Goal: Find specific page/section: Find specific page/section

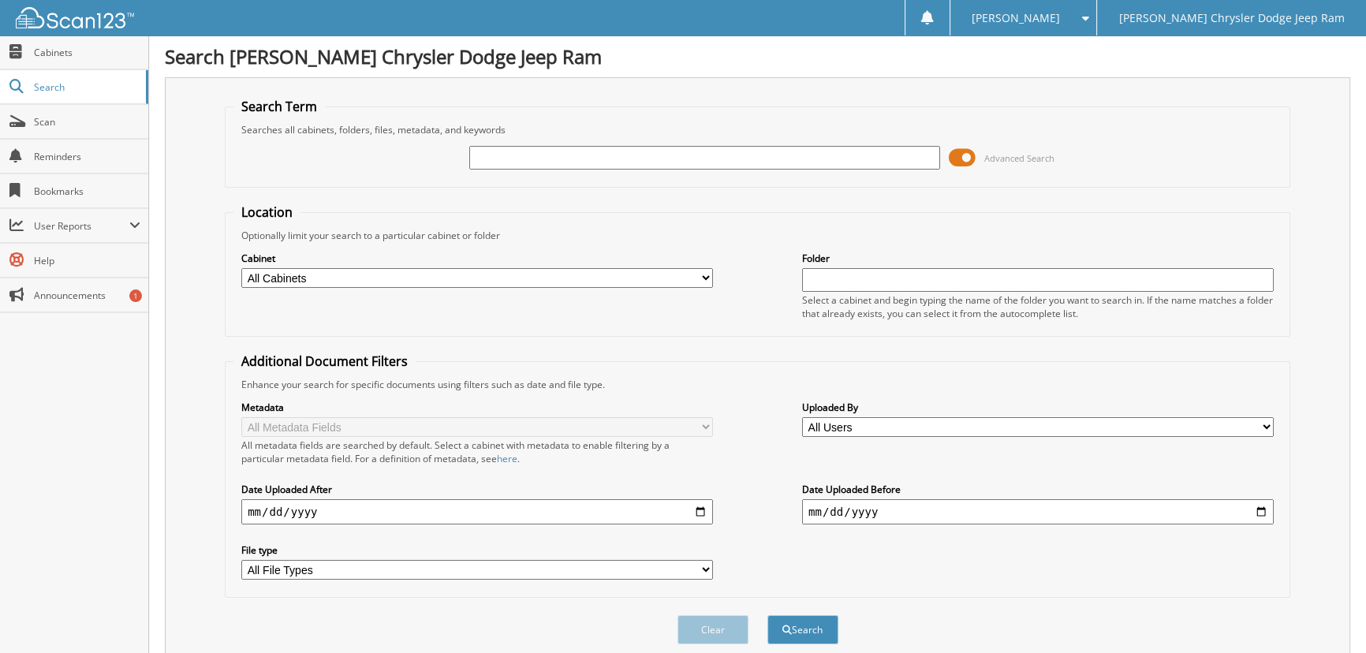
click at [497, 161] on input "text" at bounding box center [705, 158] width 472 height 24
type input "6192326"
click at [767, 615] on button "Search" at bounding box center [802, 629] width 71 height 29
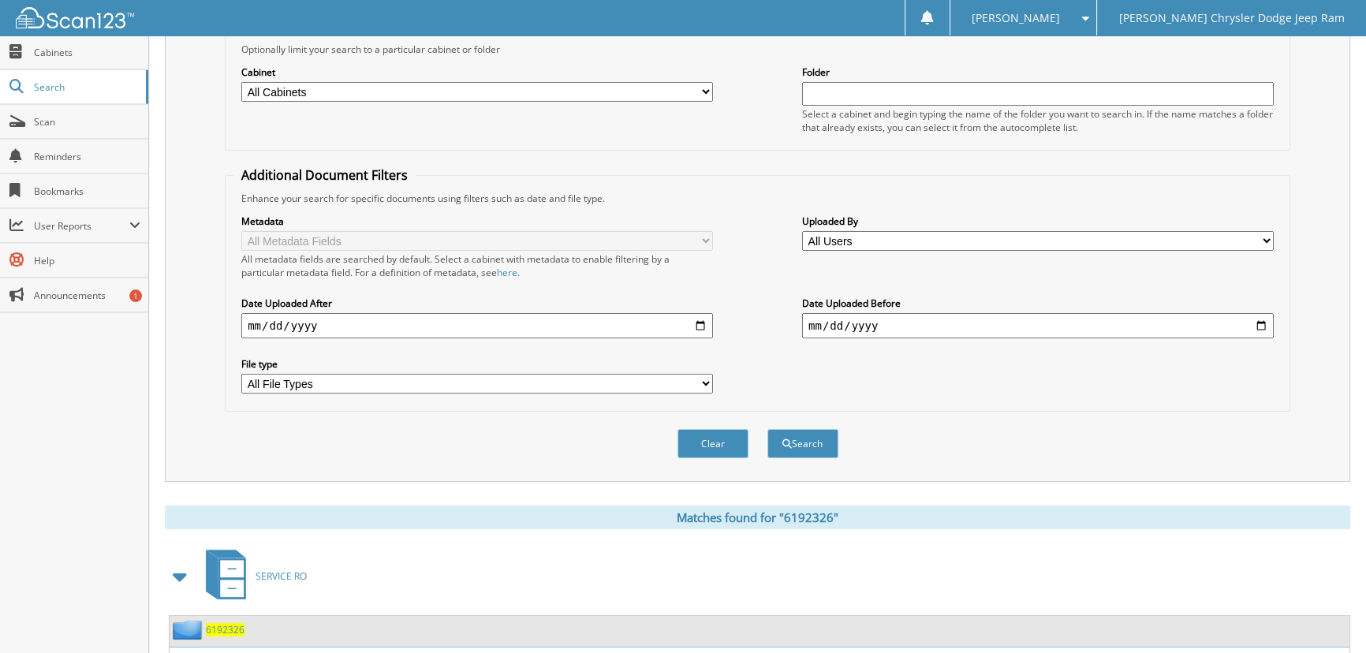
scroll to position [279, 0]
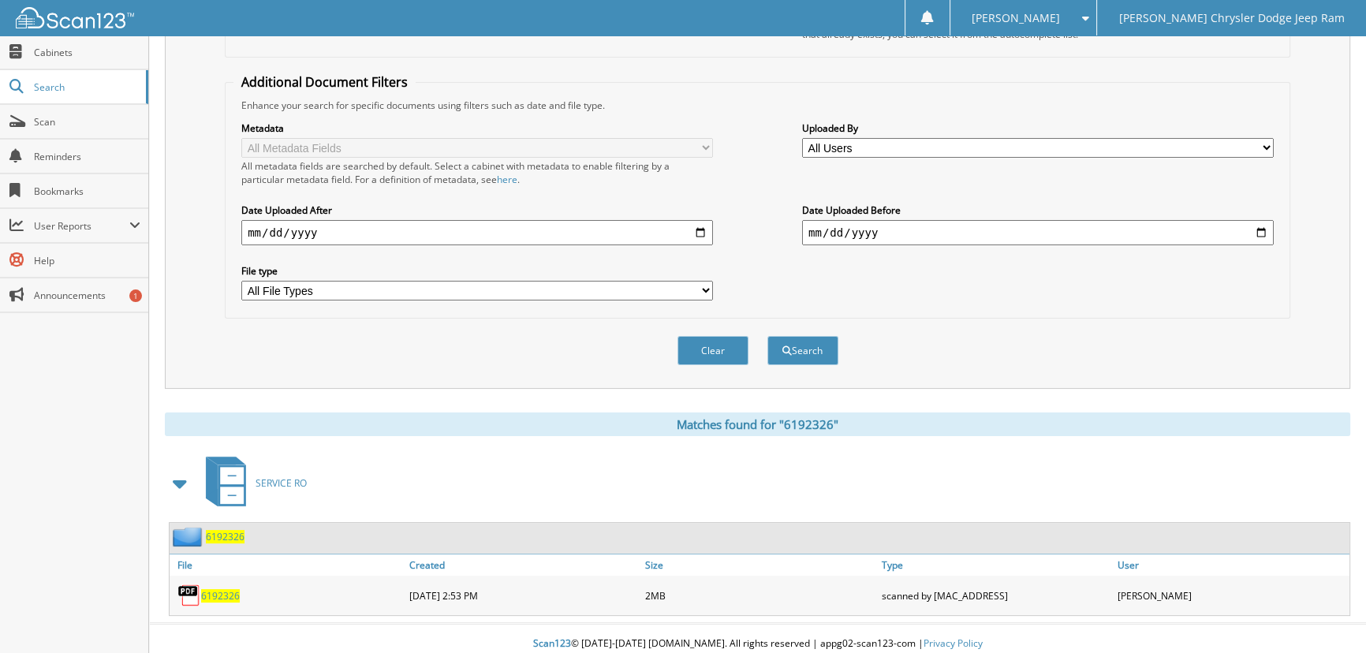
click at [218, 589] on span "6192326" at bounding box center [220, 595] width 39 height 13
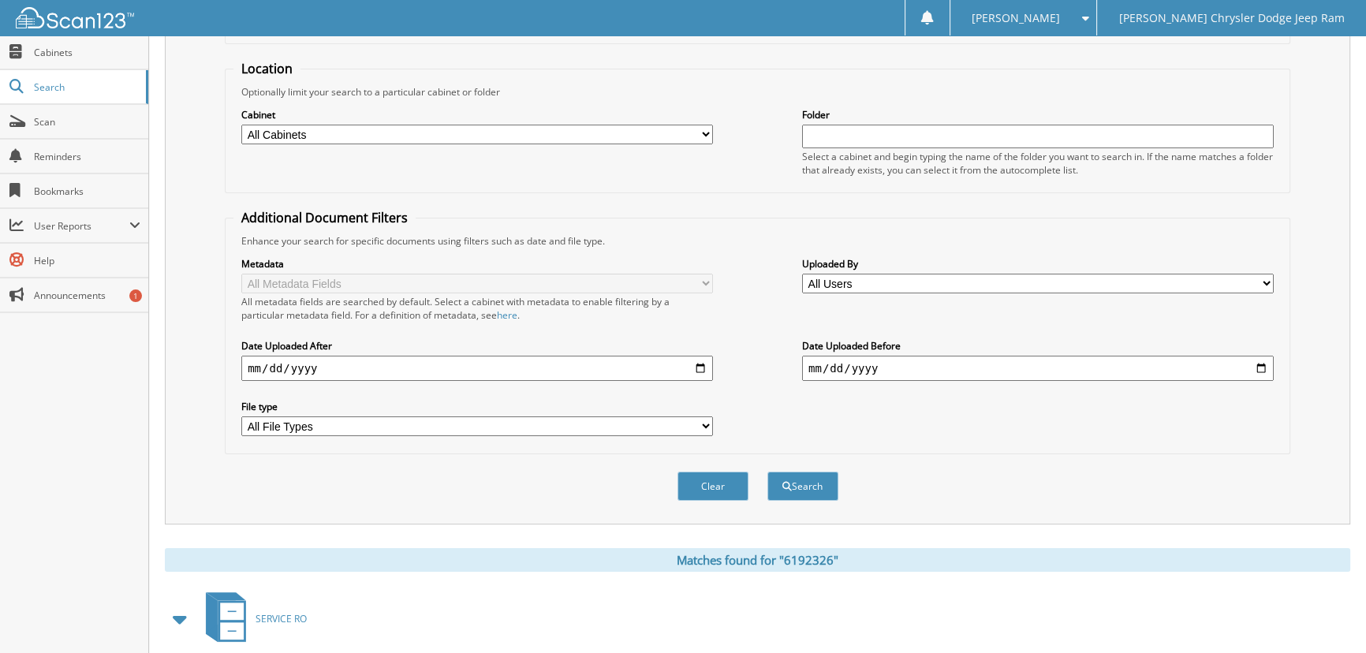
scroll to position [0, 0]
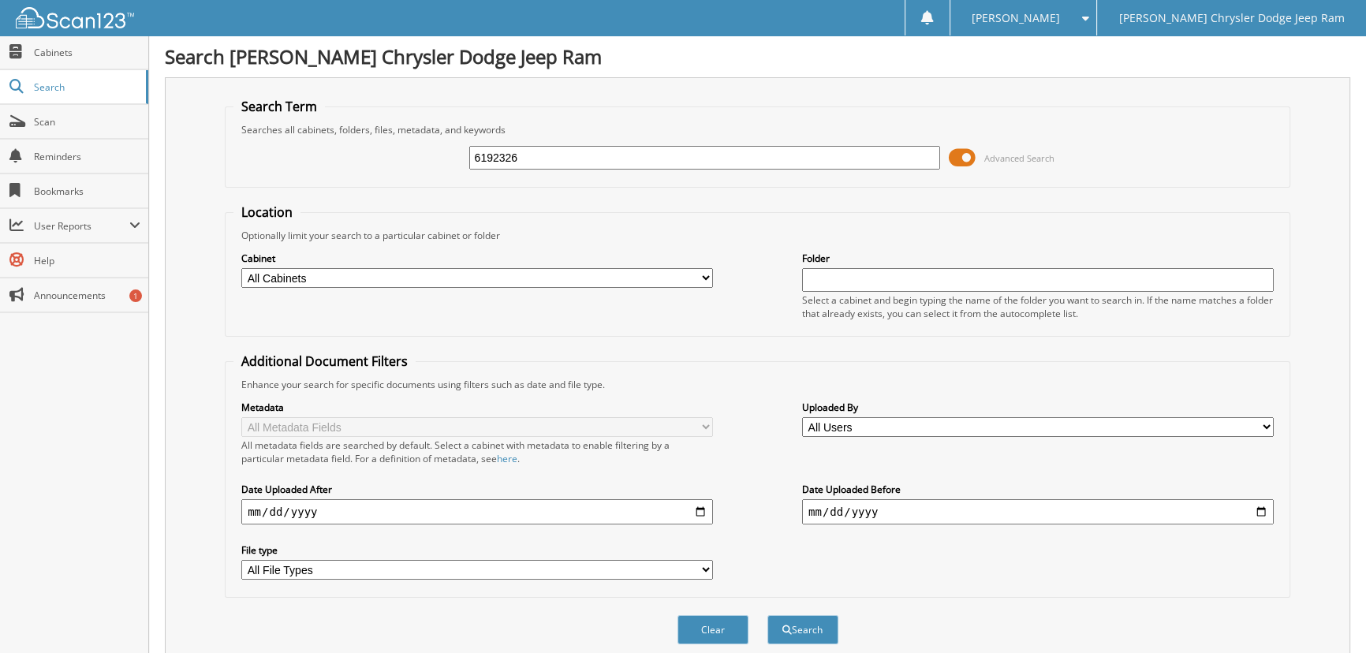
click at [554, 158] on input "6192326" at bounding box center [705, 158] width 472 height 24
type input "6"
type input "6187115"
click at [808, 620] on button "Search" at bounding box center [802, 629] width 71 height 29
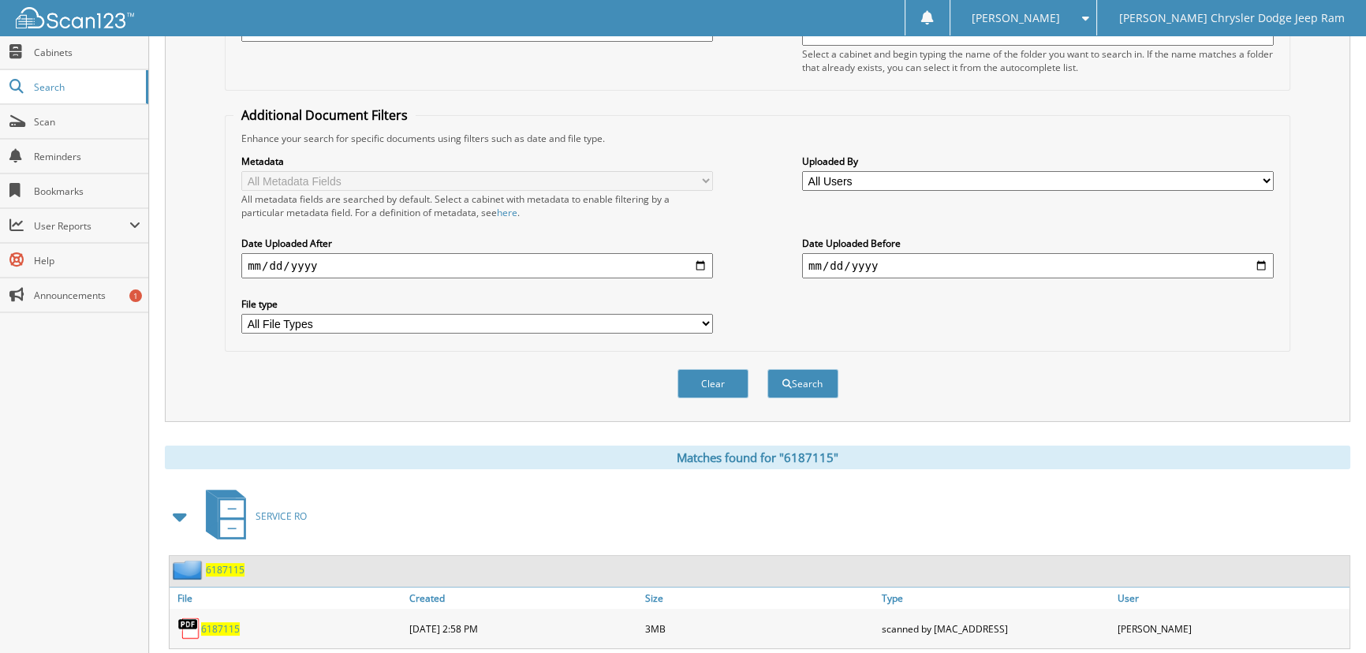
scroll to position [279, 0]
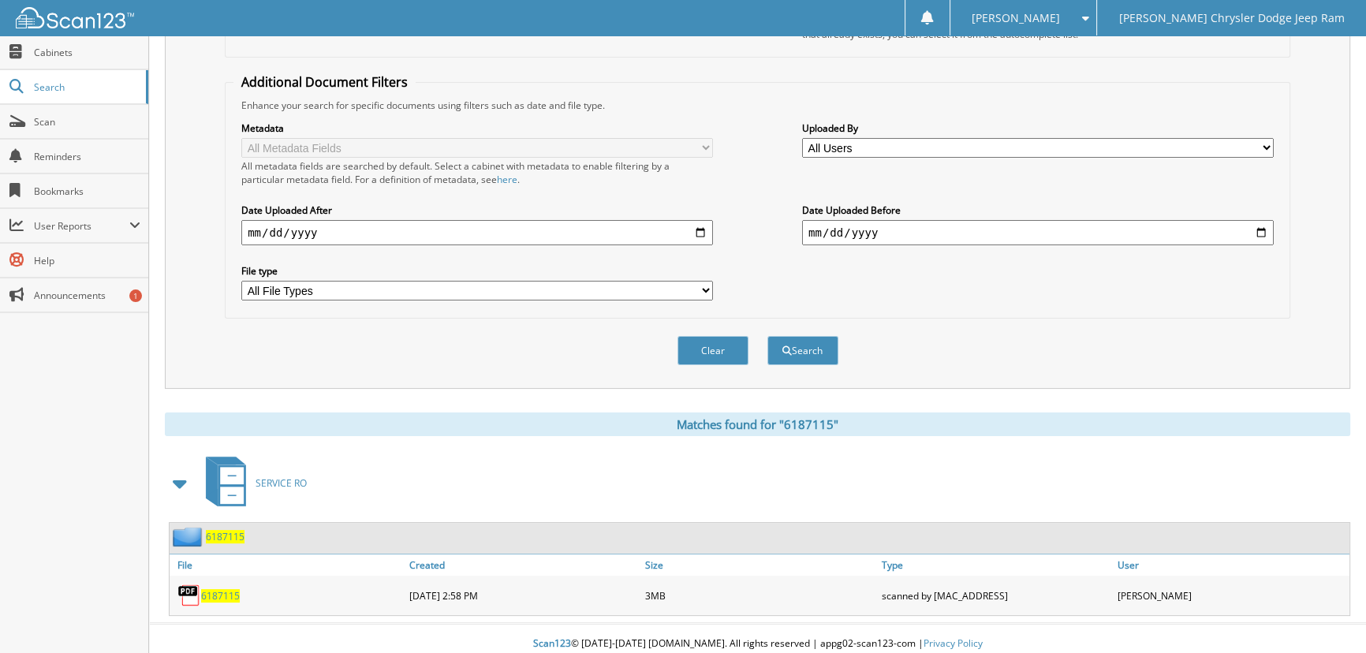
click at [220, 589] on span "6187115" at bounding box center [220, 595] width 39 height 13
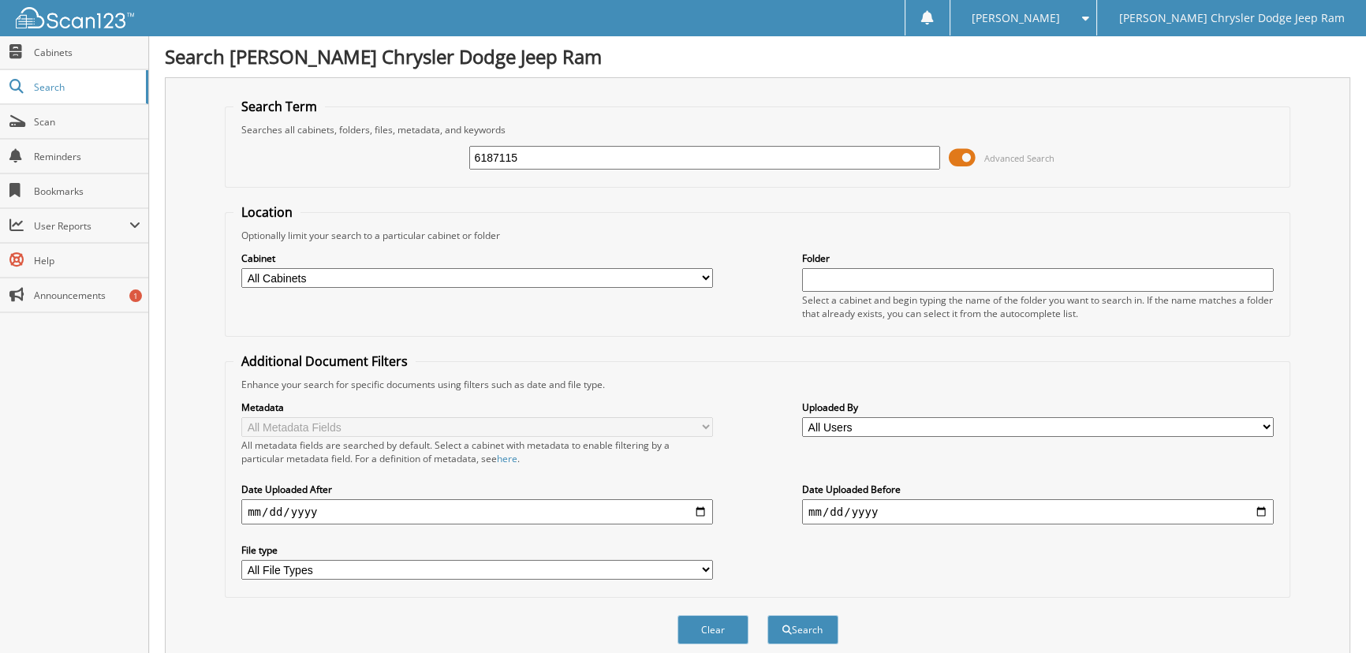
click at [744, 160] on input "6187115" at bounding box center [705, 158] width 472 height 24
type input "6"
type input "6176172"
click at [800, 623] on button "Search" at bounding box center [802, 629] width 71 height 29
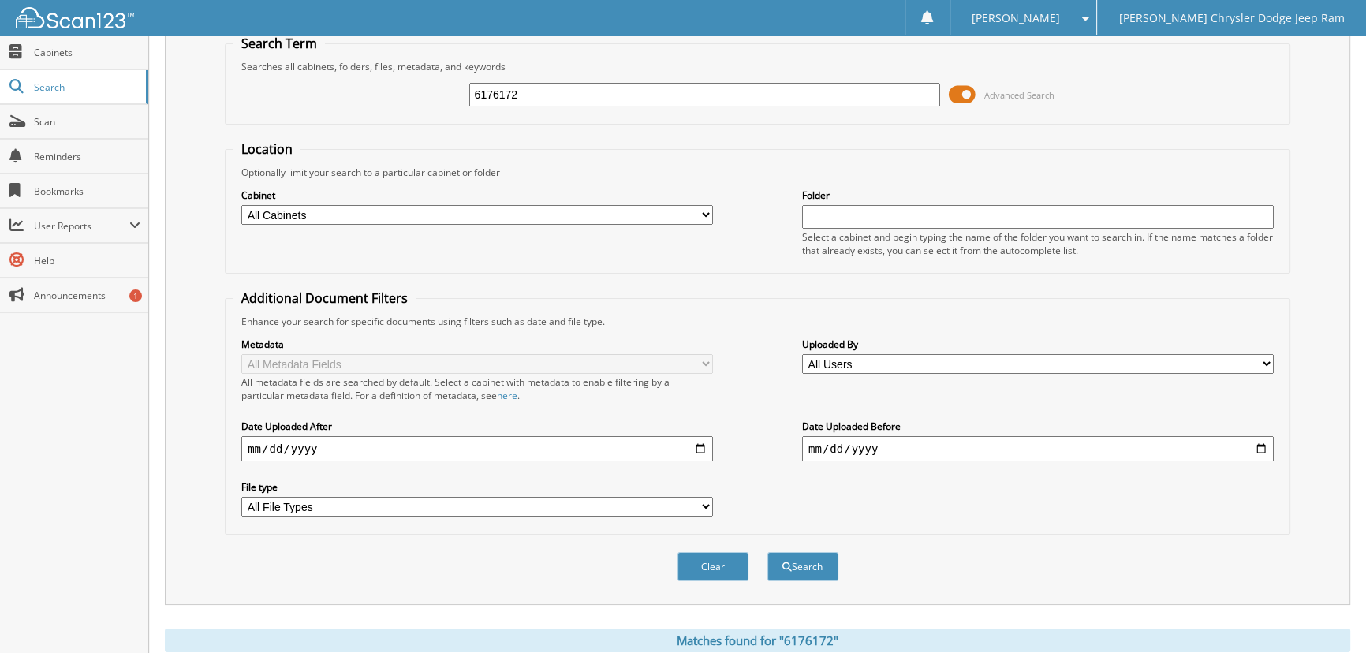
scroll to position [279, 0]
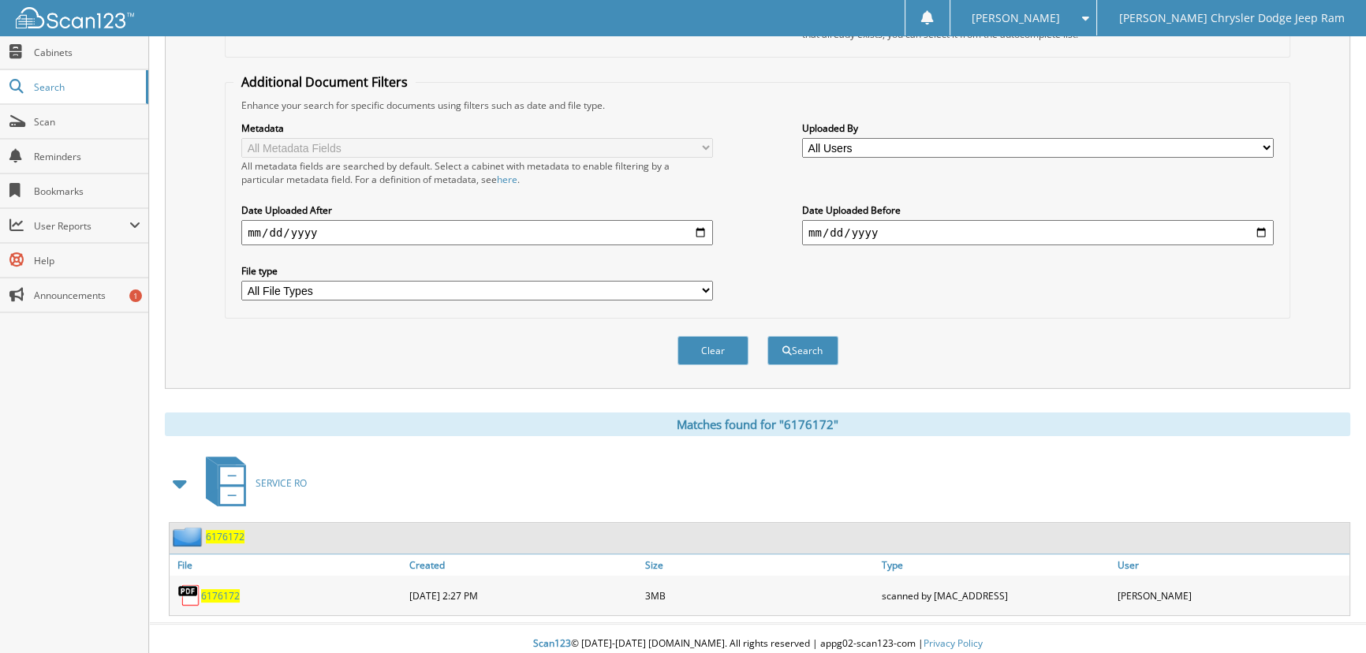
click at [215, 589] on span "6176172" at bounding box center [220, 595] width 39 height 13
